Goal: Task Accomplishment & Management: Manage account settings

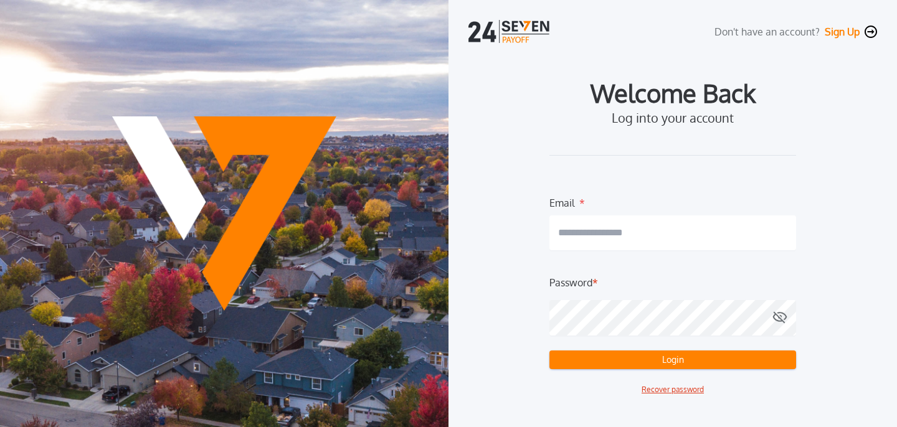
click at [702, 237] on input "email" at bounding box center [672, 233] width 247 height 35
click at [0, 427] on nordpass-autofill-portal at bounding box center [0, 427] width 0 height 0
type input "**********"
click at [658, 365] on button "Login" at bounding box center [672, 360] width 247 height 19
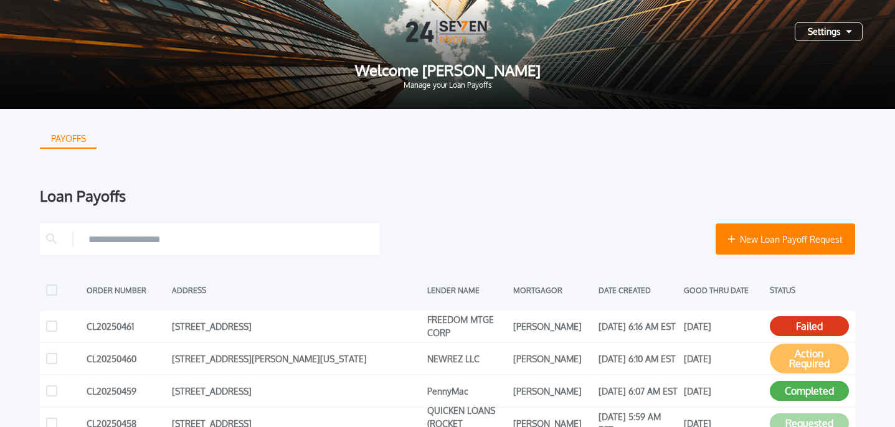
scroll to position [237, 0]
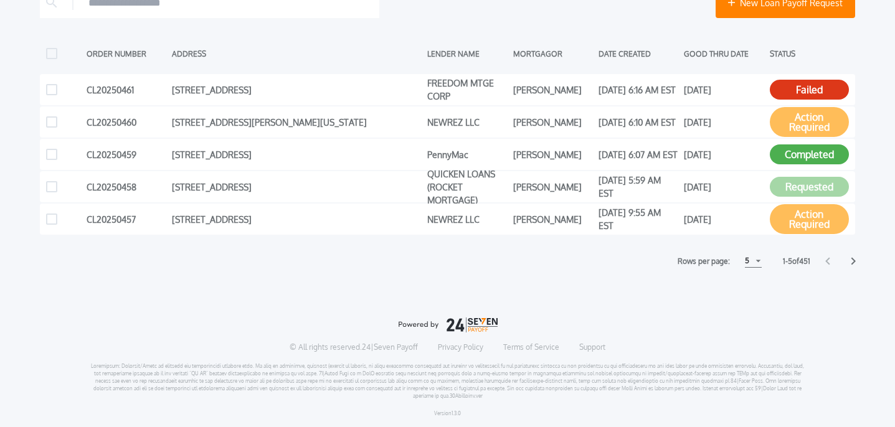
click at [747, 261] on div "5" at bounding box center [753, 261] width 17 height 13
click at [750, 310] on h1 "15" at bounding box center [753, 308] width 12 height 15
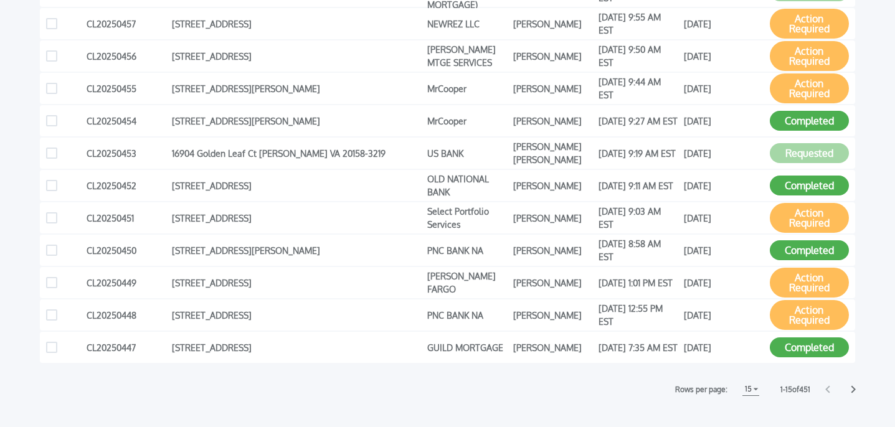
scroll to position [561, 0]
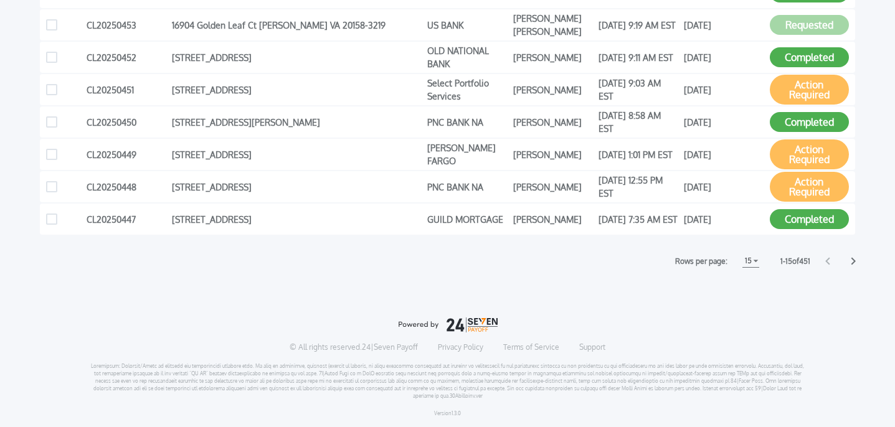
click at [852, 260] on icon at bounding box center [853, 261] width 5 height 8
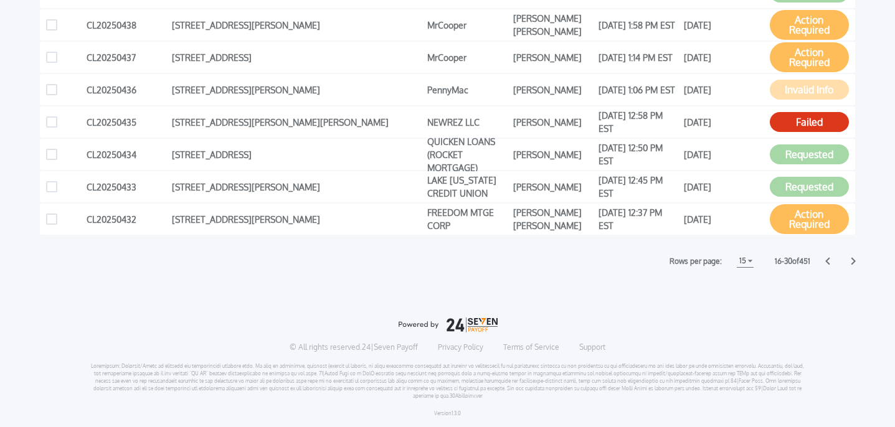
click at [852, 263] on icon at bounding box center [853, 261] width 5 height 8
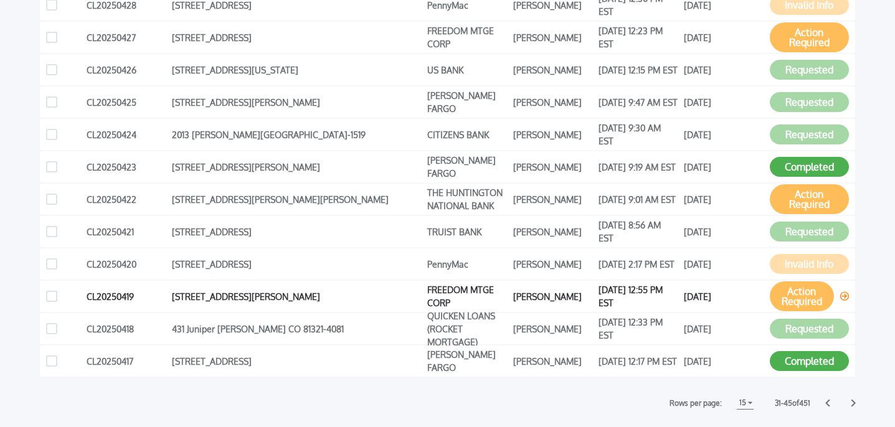
scroll to position [417, 0]
